Goal: Information Seeking & Learning: Learn about a topic

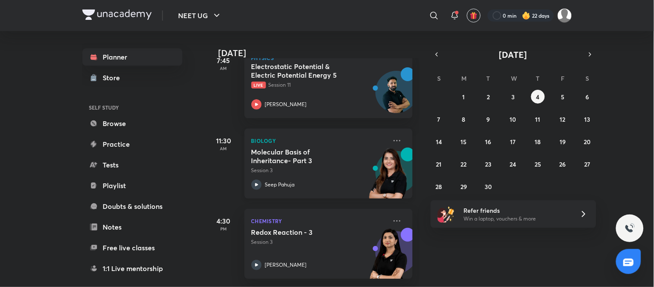
scroll to position [146, 0]
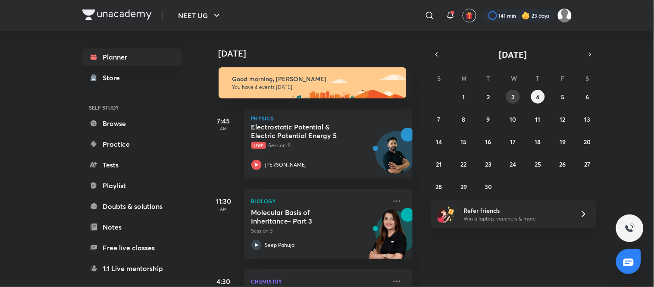
click at [321, 96] on abbr "3" at bounding box center [512, 97] width 3 height 8
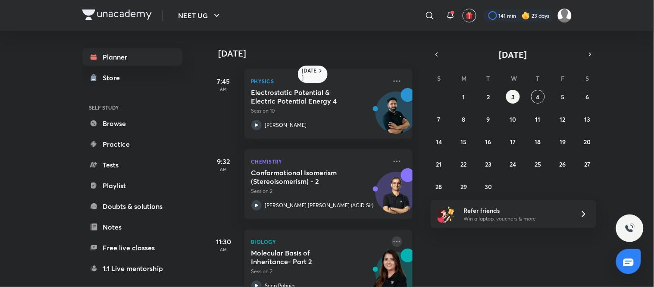
click at [321, 242] on icon at bounding box center [397, 241] width 10 height 10
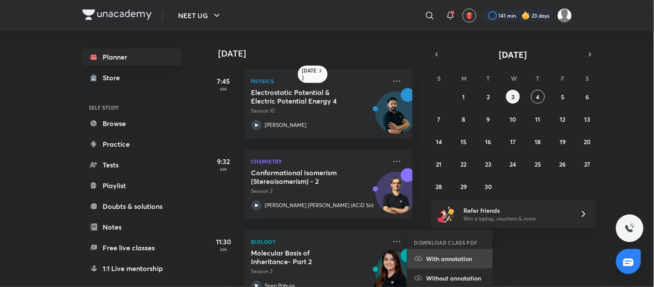
click at [321, 257] on p "With annotation" at bounding box center [455, 258] width 59 height 9
